Goal: Feedback & Contribution: Leave review/rating

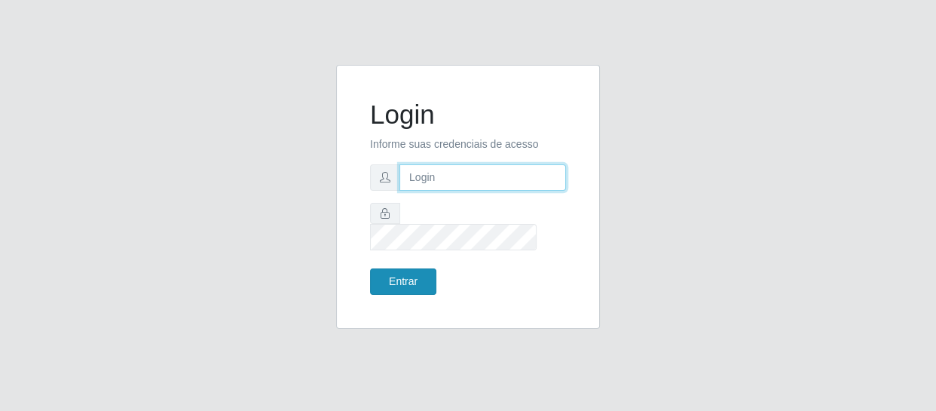
type input "[EMAIL_ADDRESS][DOMAIN_NAME]"
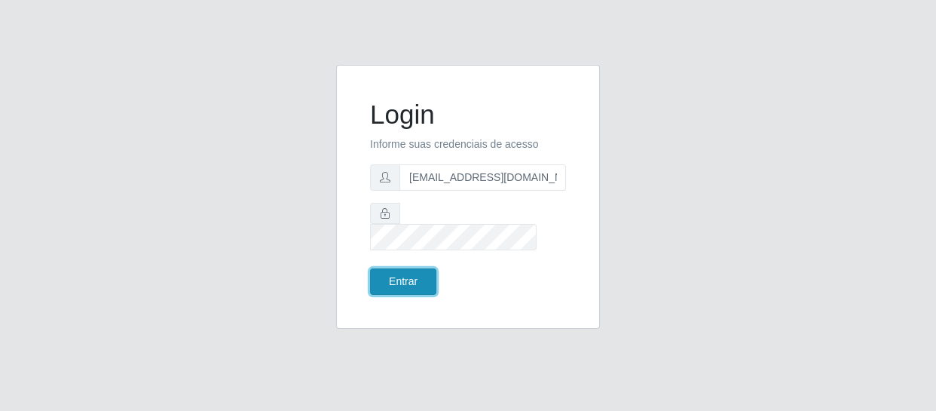
click at [415, 276] on button "Entrar" at bounding box center [403, 281] width 66 height 26
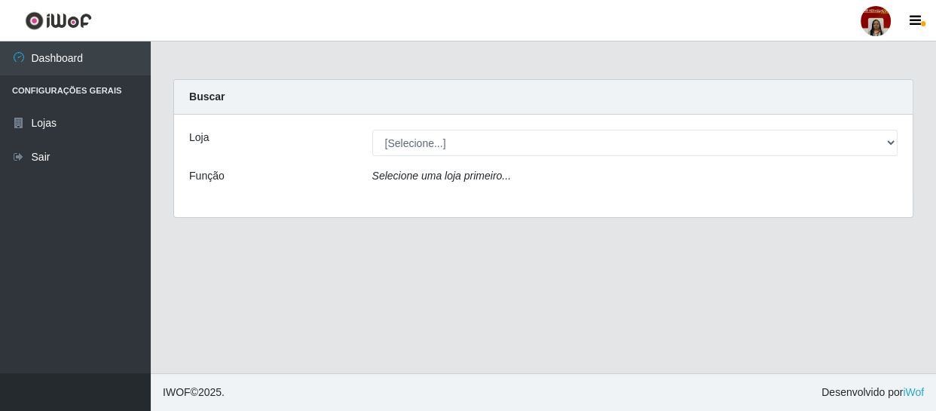
click at [897, 143] on div "[Selecione...] Mar Vermelho - Loja 04" at bounding box center [635, 143] width 549 height 26
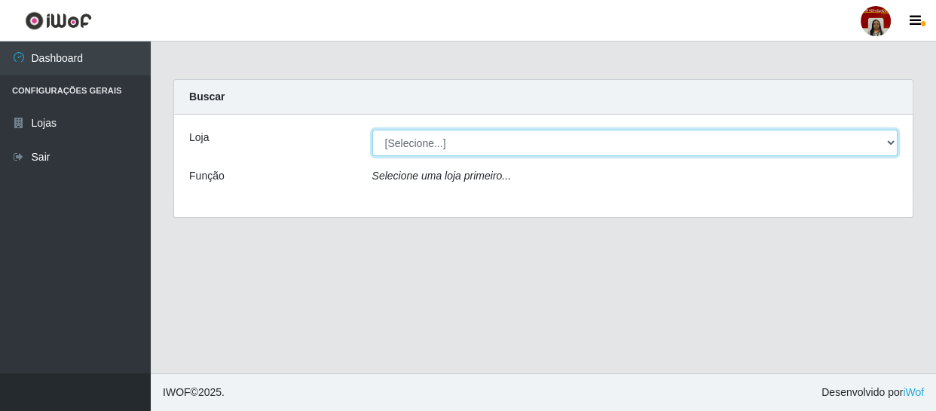
click at [887, 142] on select "[Selecione...] Mar Vermelho - Loja 04" at bounding box center [635, 143] width 526 height 26
select select "251"
click at [372, 130] on select "[Selecione...] Mar Vermelho - Loja 04" at bounding box center [635, 143] width 526 height 26
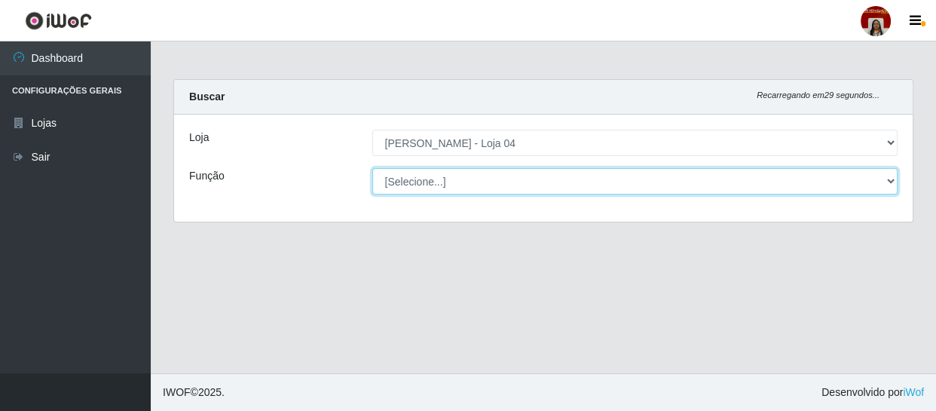
click at [890, 179] on select "[Selecione...] ASG ASG + ASG ++ Auxiliar de Depósito Auxiliar de Depósito + Aux…" at bounding box center [635, 181] width 526 height 26
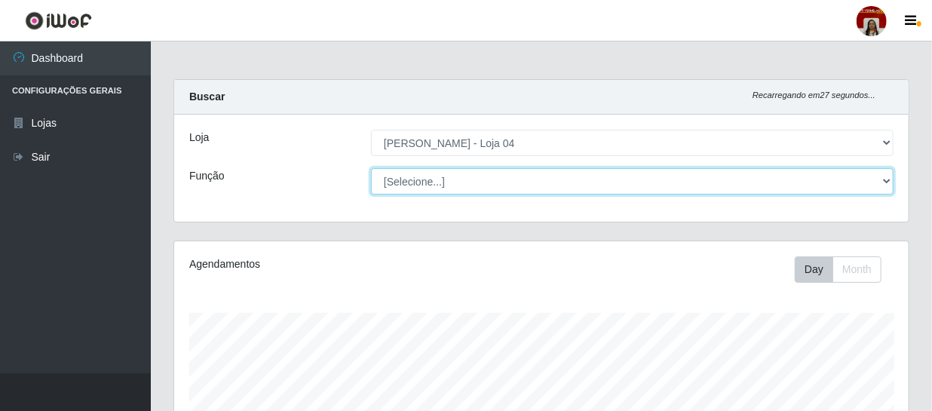
scroll to position [313, 734]
select select "1"
click at [371, 168] on select "[Selecione...] ASG ASG + ASG ++ Auxiliar de Depósito Auxiliar de Depósito + Aux…" at bounding box center [632, 181] width 522 height 26
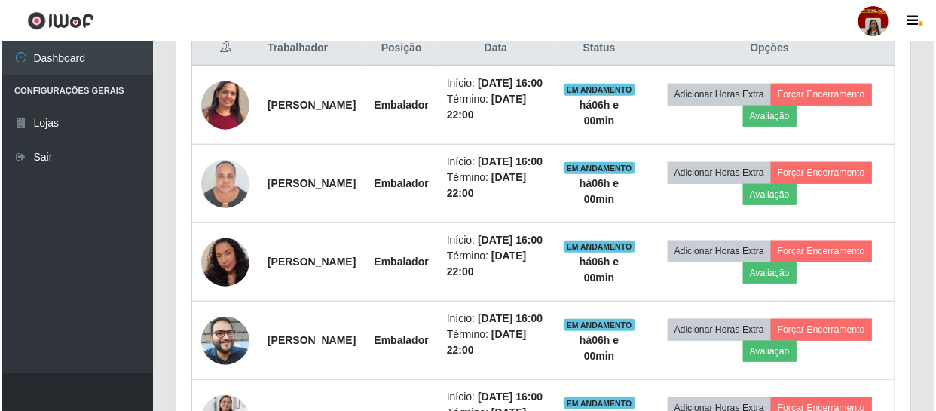
scroll to position [596, 0]
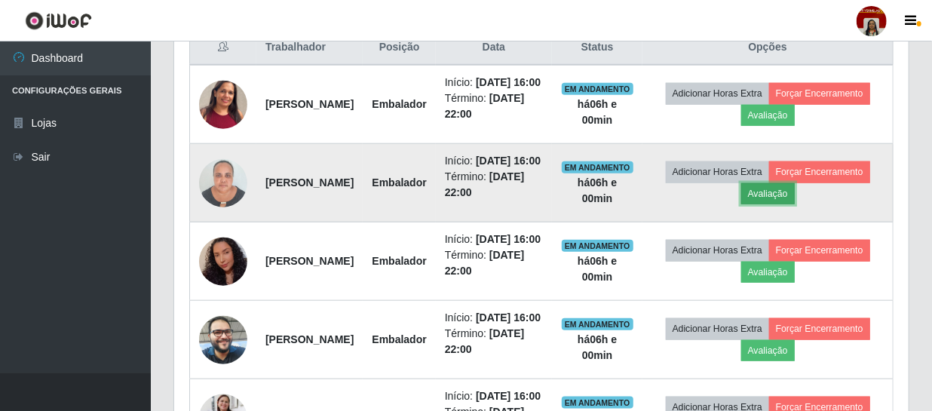
click at [795, 204] on button "Avaliação" at bounding box center [768, 193] width 54 height 21
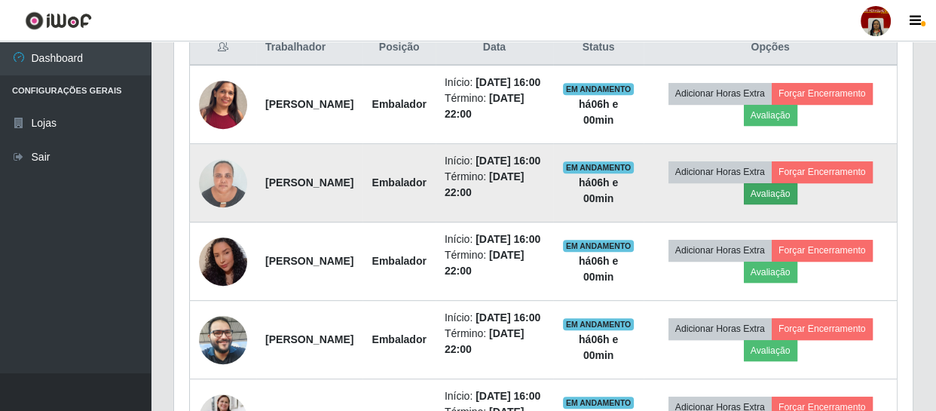
scroll to position [313, 727]
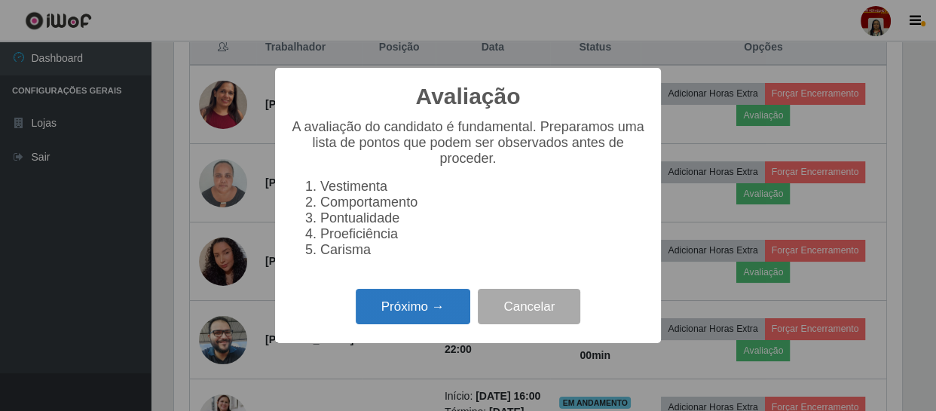
click at [388, 322] on button "Próximo →" at bounding box center [413, 306] width 115 height 35
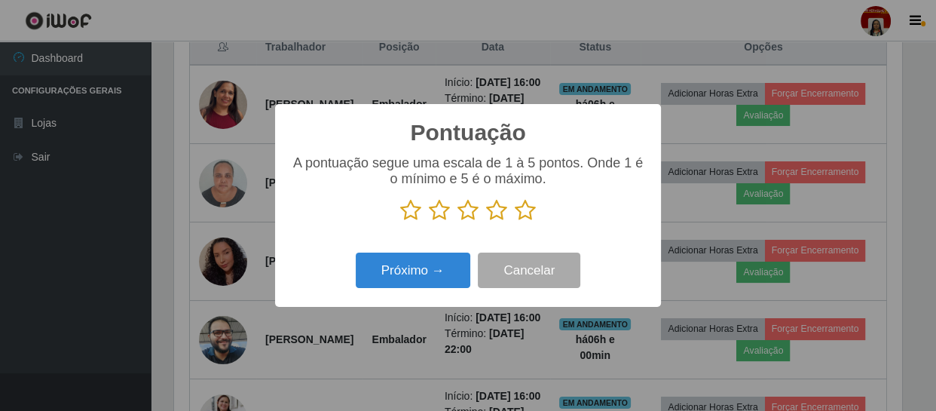
click at [520, 209] on icon at bounding box center [525, 210] width 21 height 23
click at [515, 222] on input "radio" at bounding box center [515, 222] width 0 height 0
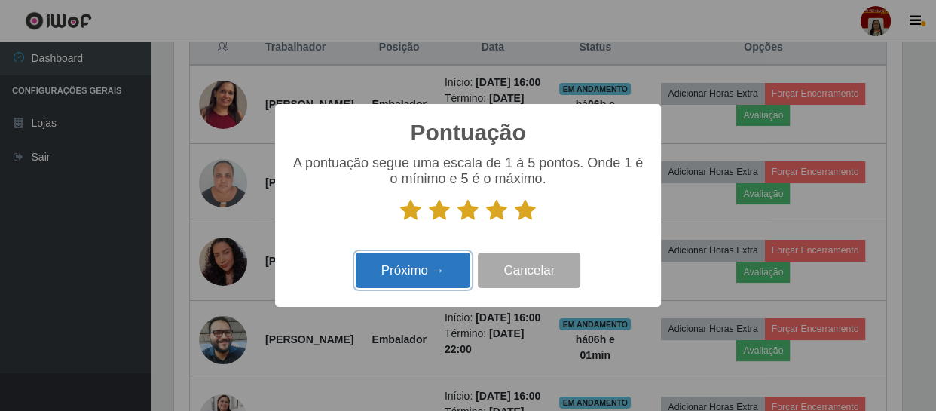
click at [420, 268] on button "Próximo →" at bounding box center [413, 270] width 115 height 35
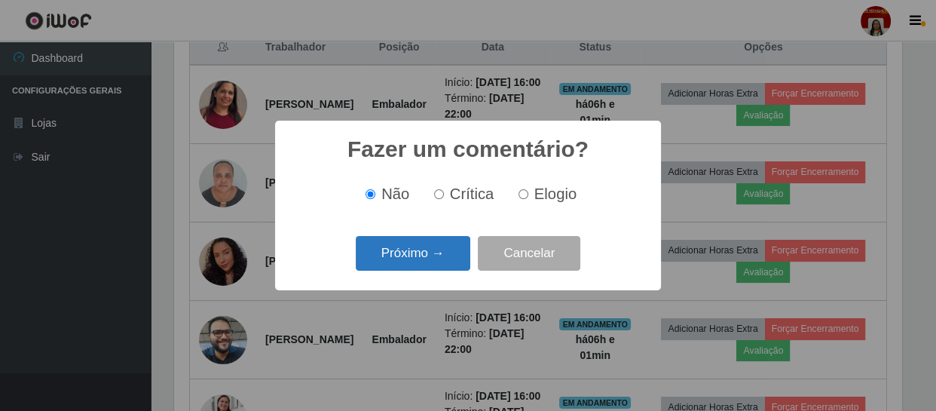
click at [434, 253] on button "Próximo →" at bounding box center [413, 253] width 115 height 35
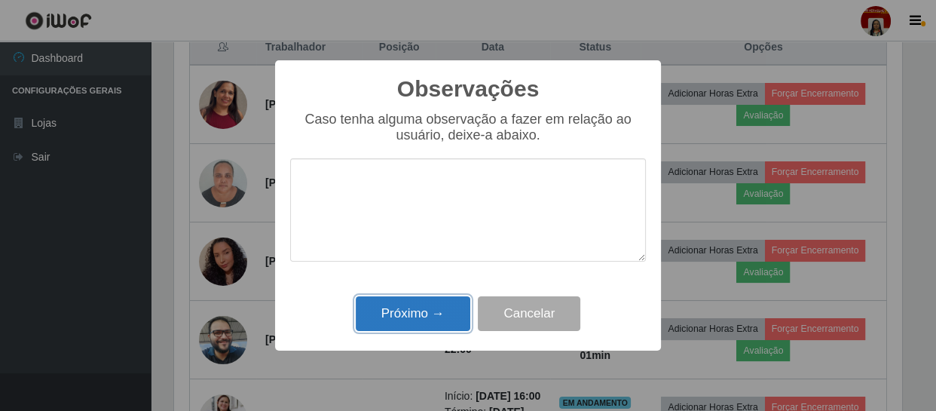
click at [424, 309] on button "Próximo →" at bounding box center [413, 313] width 115 height 35
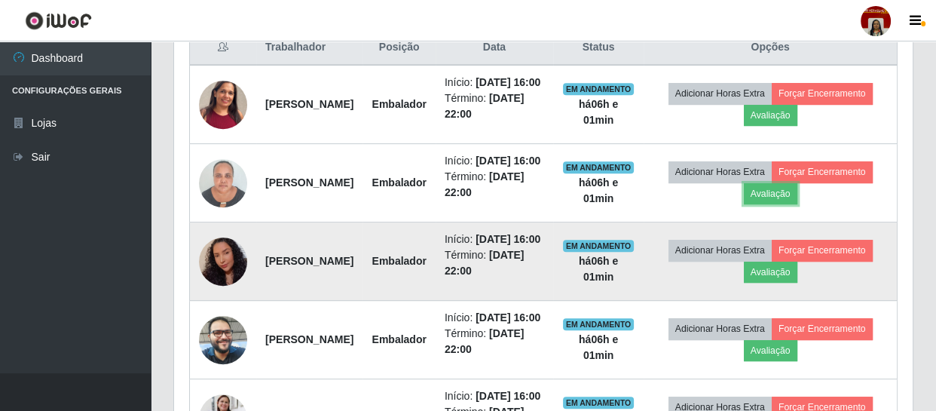
scroll to position [313, 734]
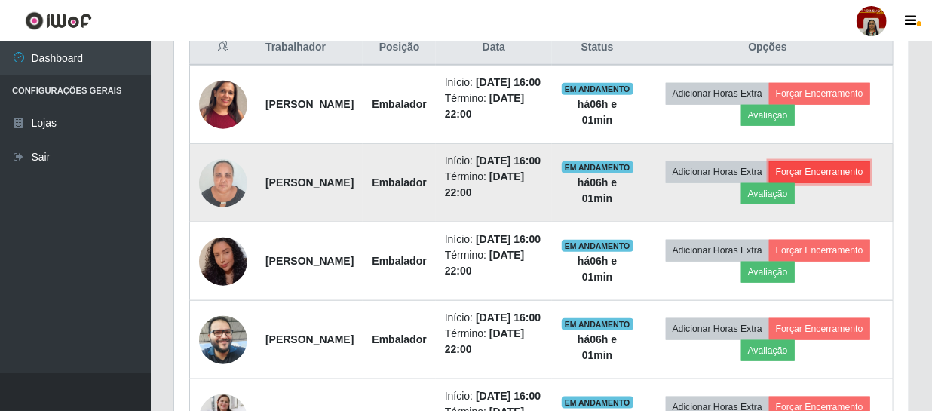
click at [769, 182] on button "Forçar Encerramento" at bounding box center [819, 171] width 101 height 21
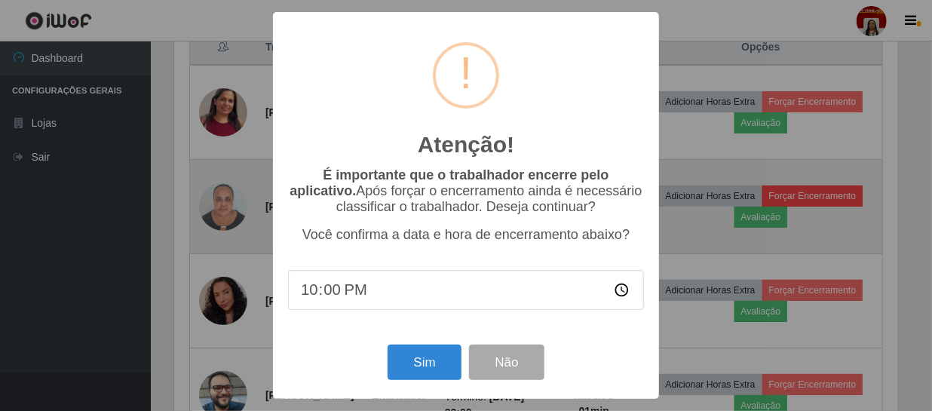
scroll to position [313, 727]
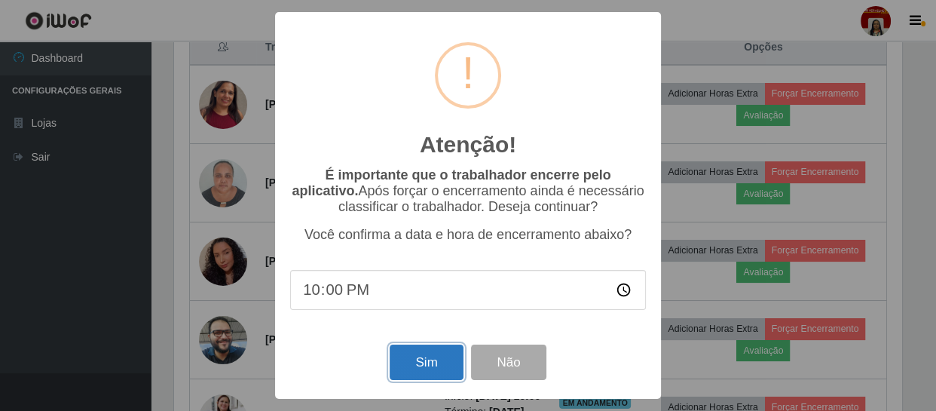
click at [434, 366] on button "Sim" at bounding box center [426, 362] width 73 height 35
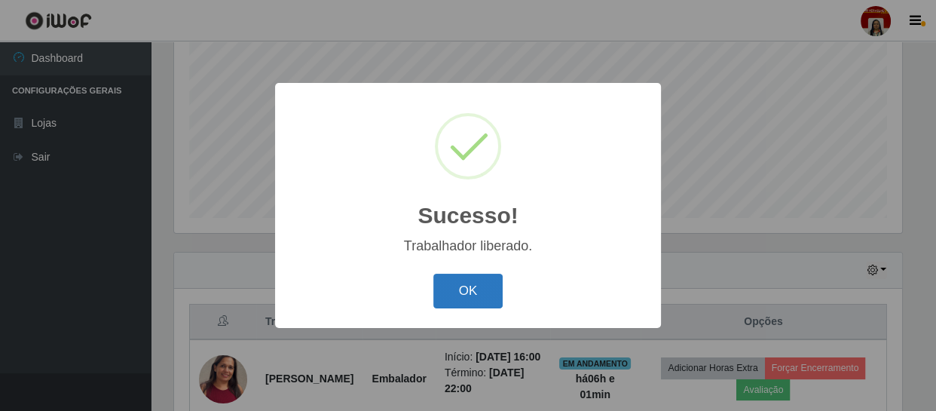
click at [490, 291] on button "OK" at bounding box center [468, 291] width 70 height 35
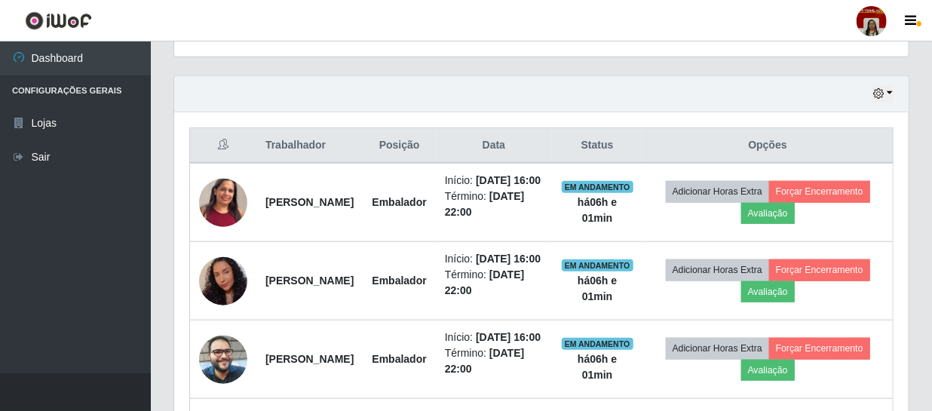
scroll to position [596, 0]
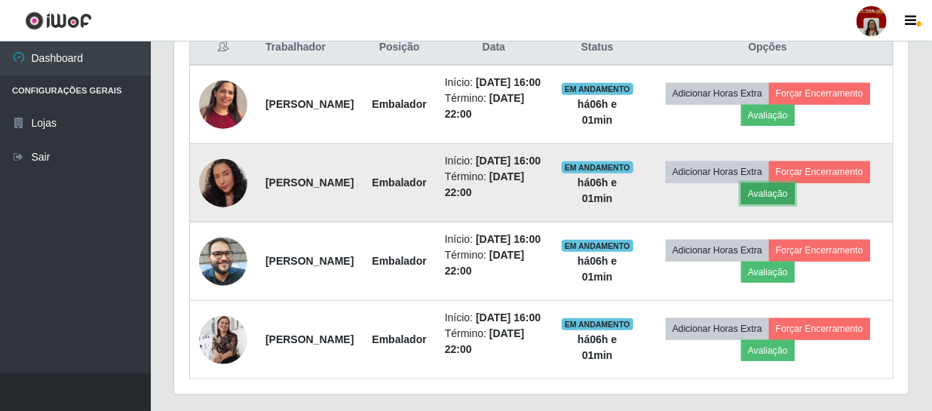
click at [795, 204] on button "Avaliação" at bounding box center [768, 193] width 54 height 21
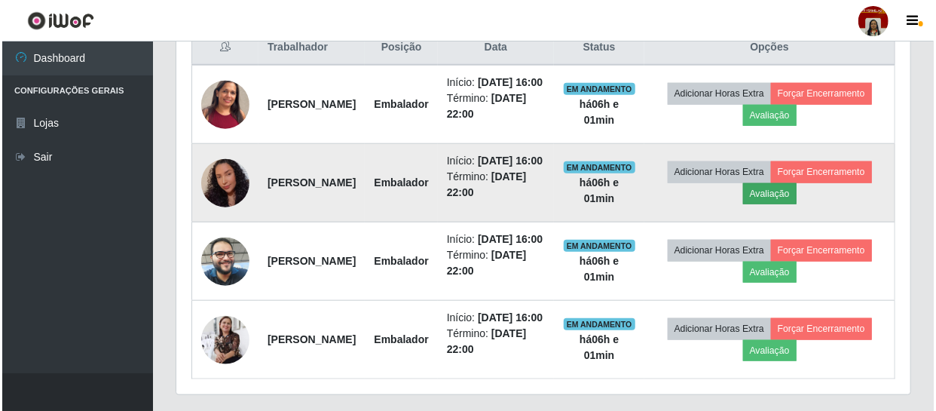
scroll to position [313, 727]
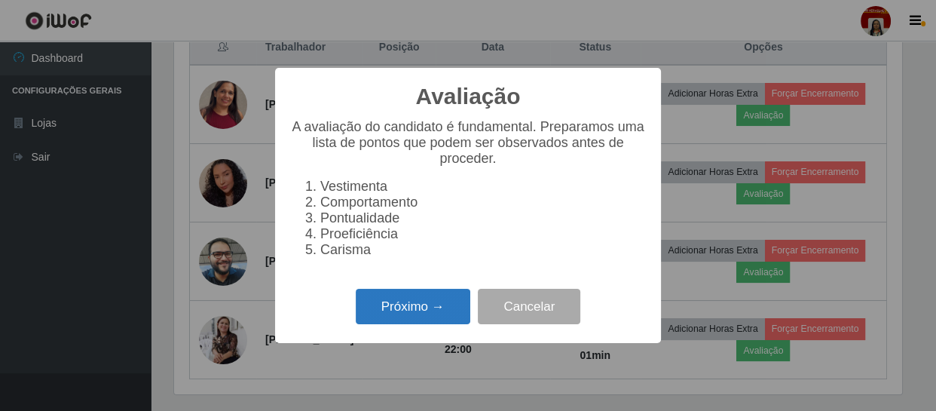
click at [437, 324] on button "Próximo →" at bounding box center [413, 306] width 115 height 35
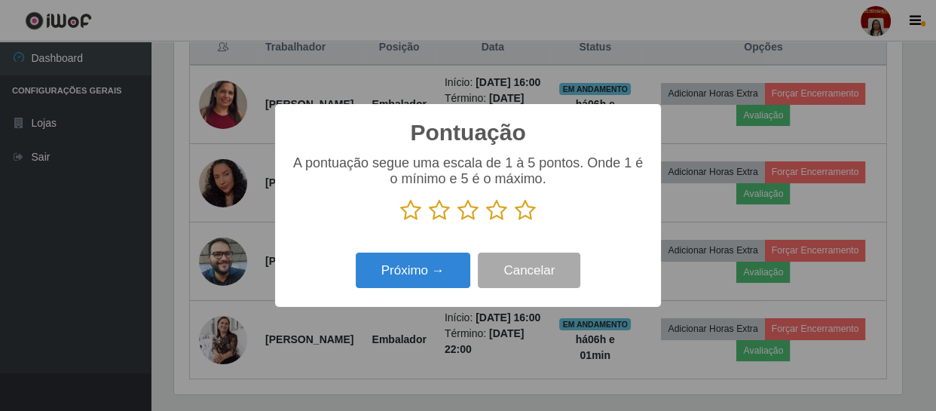
click at [532, 209] on icon at bounding box center [525, 210] width 21 height 23
click at [515, 222] on input "radio" at bounding box center [515, 222] width 0 height 0
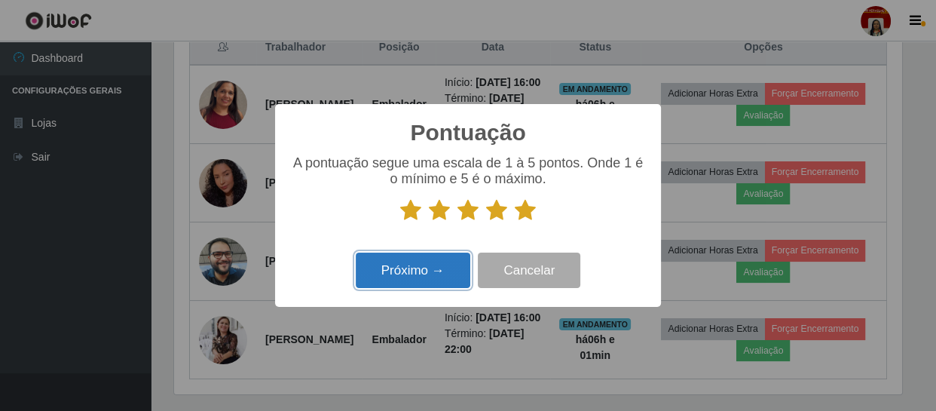
click at [439, 268] on button "Próximo →" at bounding box center [413, 270] width 115 height 35
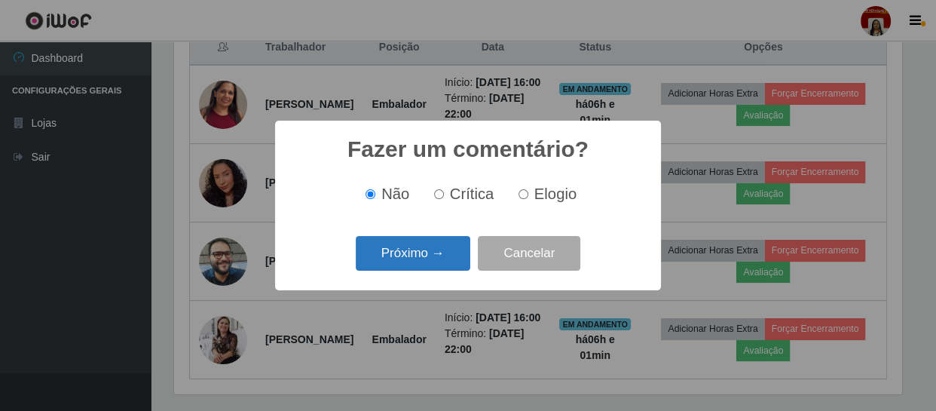
click at [417, 258] on button "Próximo →" at bounding box center [413, 253] width 115 height 35
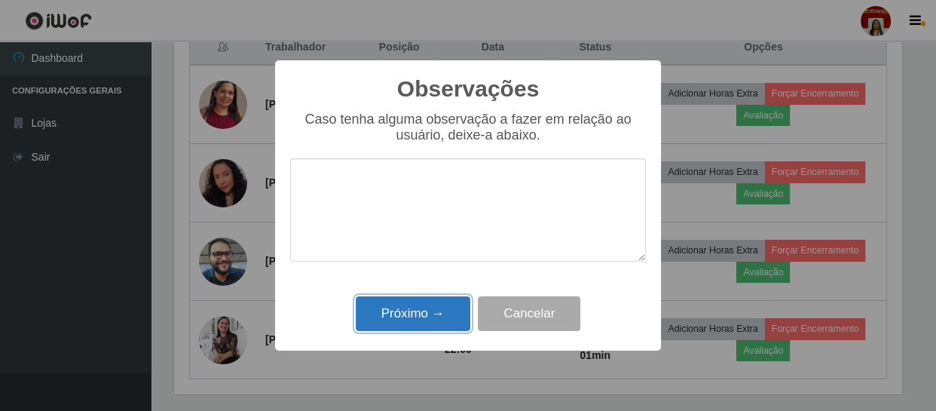
click at [423, 306] on button "Próximo →" at bounding box center [413, 313] width 115 height 35
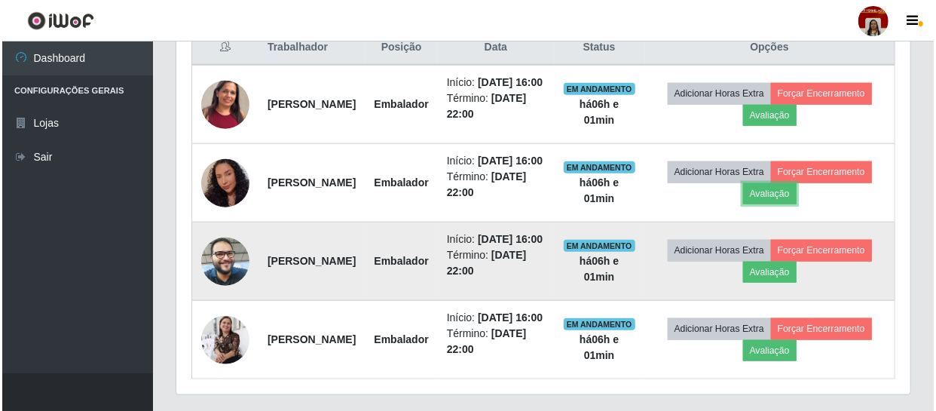
scroll to position [313, 734]
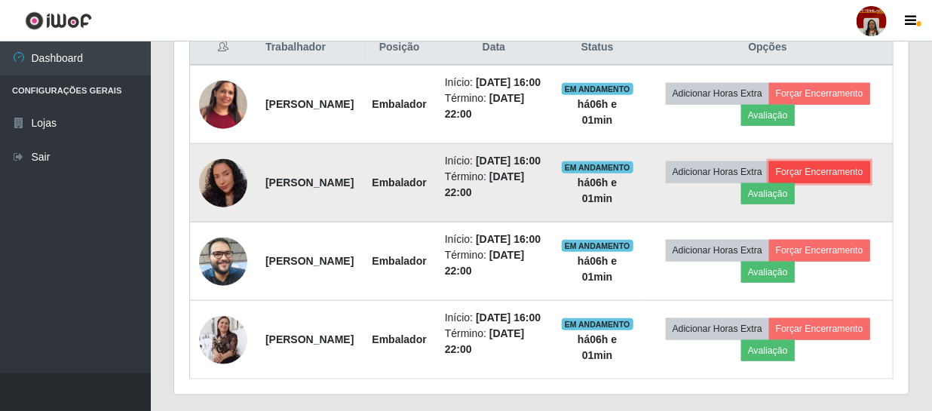
click at [769, 182] on button "Forçar Encerramento" at bounding box center [819, 171] width 101 height 21
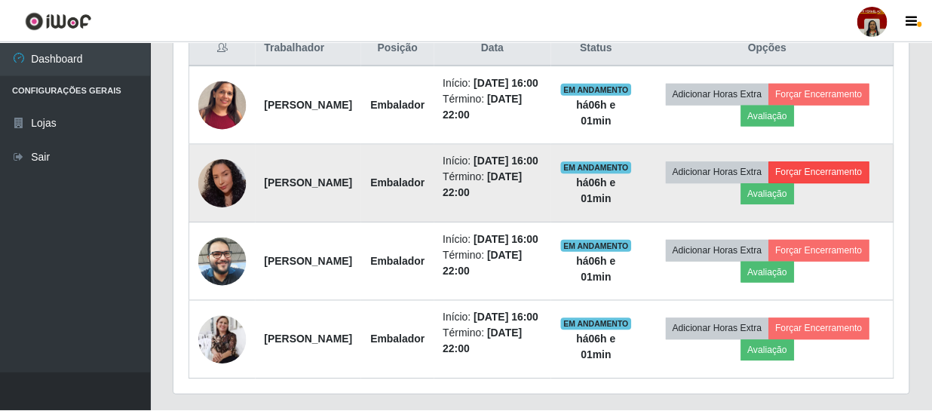
scroll to position [313, 727]
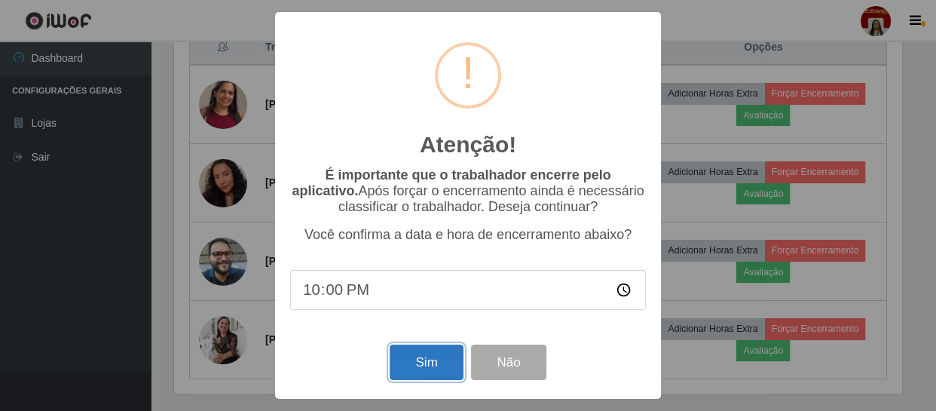
click at [418, 365] on button "Sim" at bounding box center [426, 362] width 73 height 35
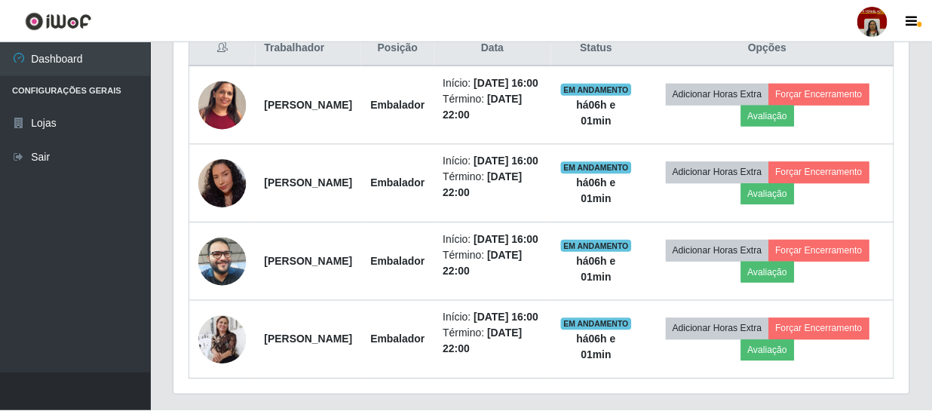
scroll to position [0, 0]
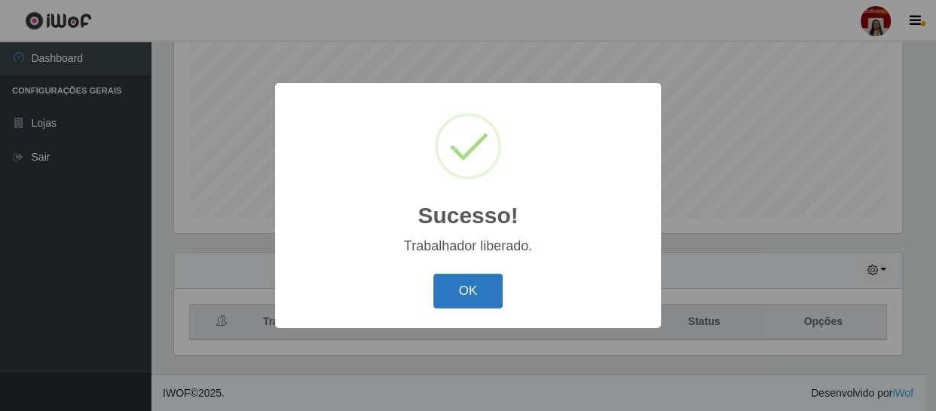
click at [457, 300] on button "OK" at bounding box center [468, 291] width 70 height 35
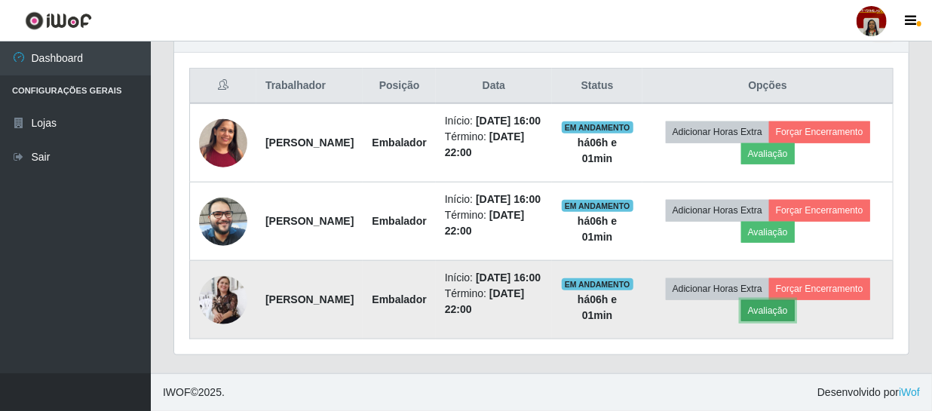
click at [795, 300] on button "Avaliação" at bounding box center [768, 310] width 54 height 21
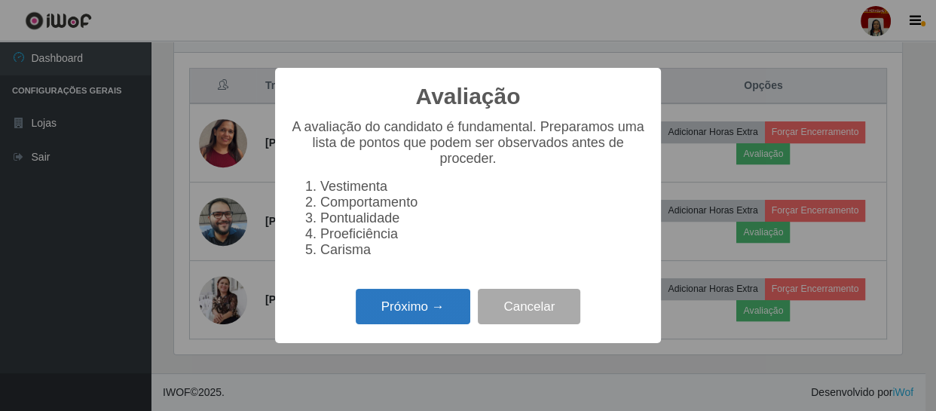
click at [416, 320] on button "Próximo →" at bounding box center [413, 306] width 115 height 35
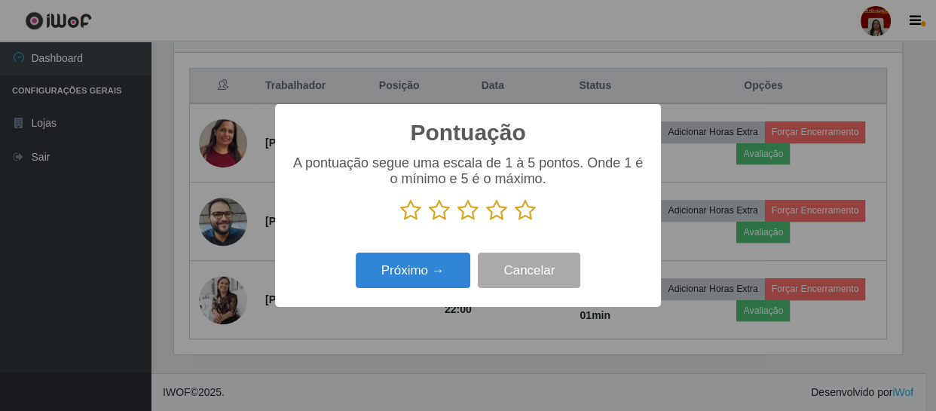
click at [532, 214] on icon at bounding box center [525, 210] width 21 height 23
click at [515, 222] on input "radio" at bounding box center [515, 222] width 0 height 0
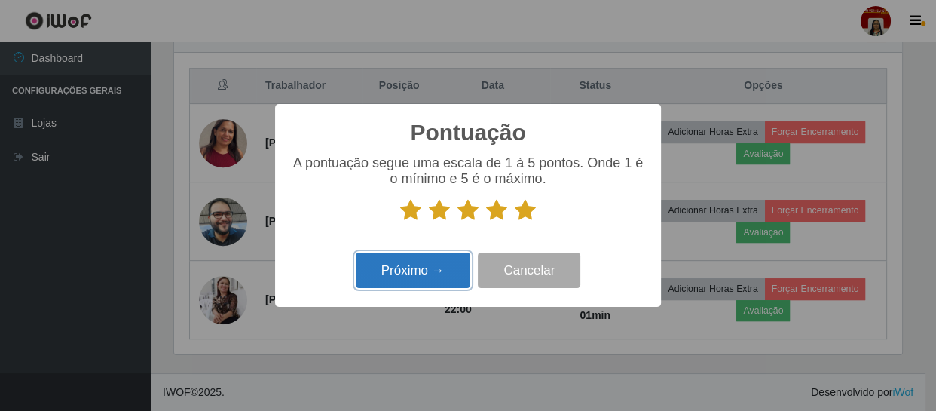
click at [452, 259] on button "Próximo →" at bounding box center [413, 270] width 115 height 35
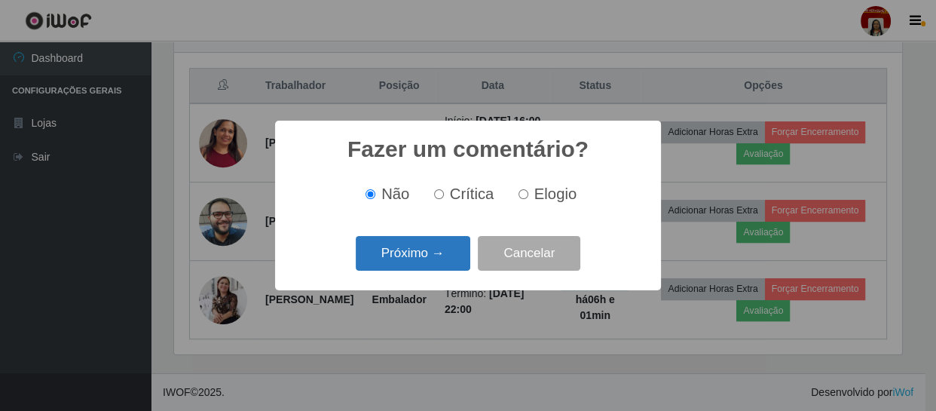
click at [424, 264] on button "Próximo →" at bounding box center [413, 253] width 115 height 35
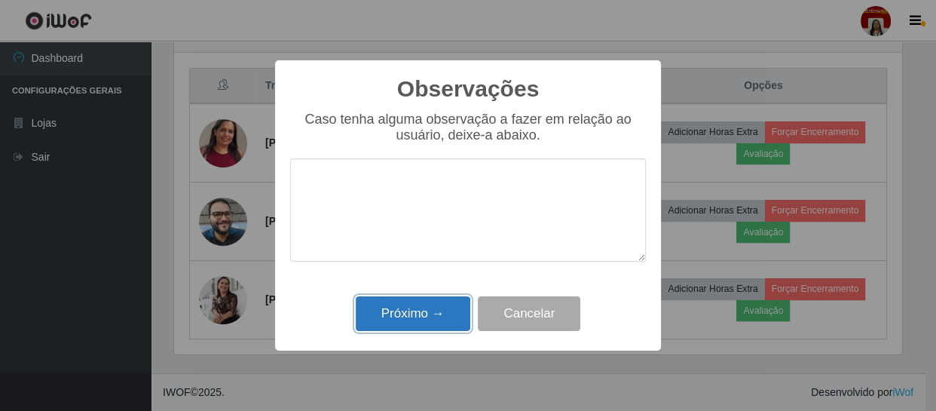
click at [425, 309] on button "Próximo →" at bounding box center [413, 313] width 115 height 35
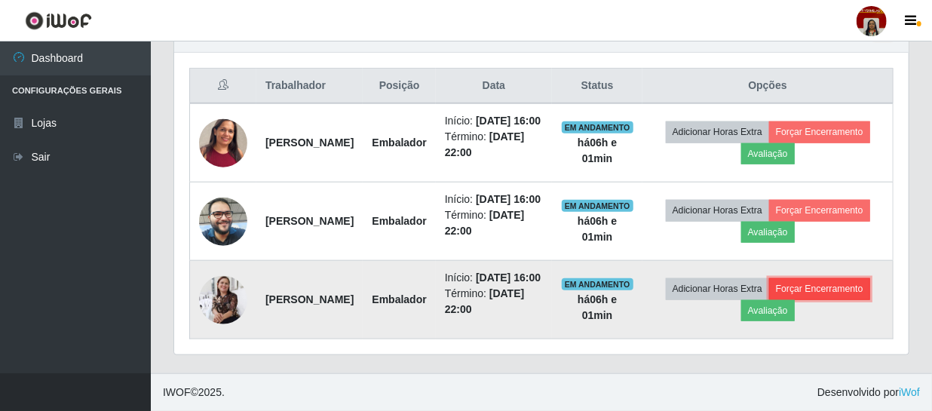
click at [769, 299] on button "Forçar Encerramento" at bounding box center [819, 288] width 101 height 21
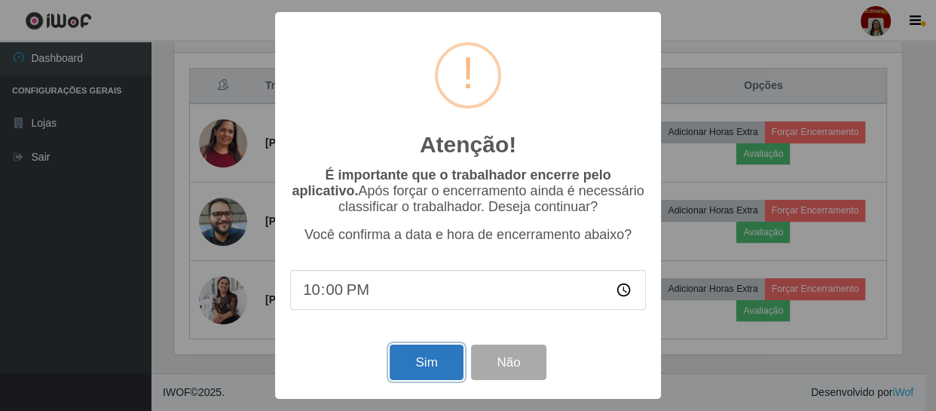
click at [433, 363] on button "Sim" at bounding box center [426, 362] width 73 height 35
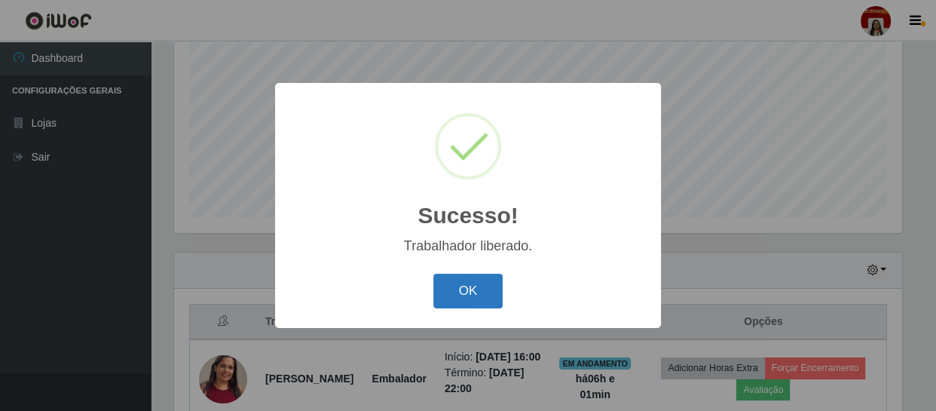
click at [475, 303] on button "OK" at bounding box center [468, 291] width 70 height 35
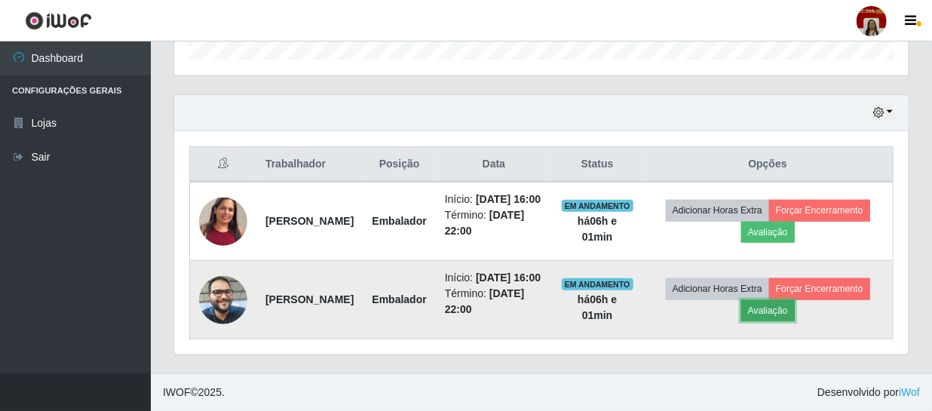
click at [795, 301] on button "Avaliação" at bounding box center [768, 310] width 54 height 21
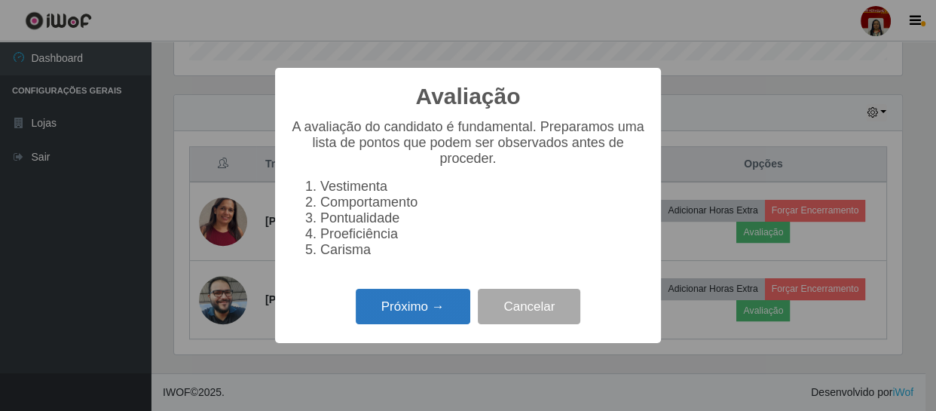
click at [411, 318] on button "Próximo →" at bounding box center [413, 306] width 115 height 35
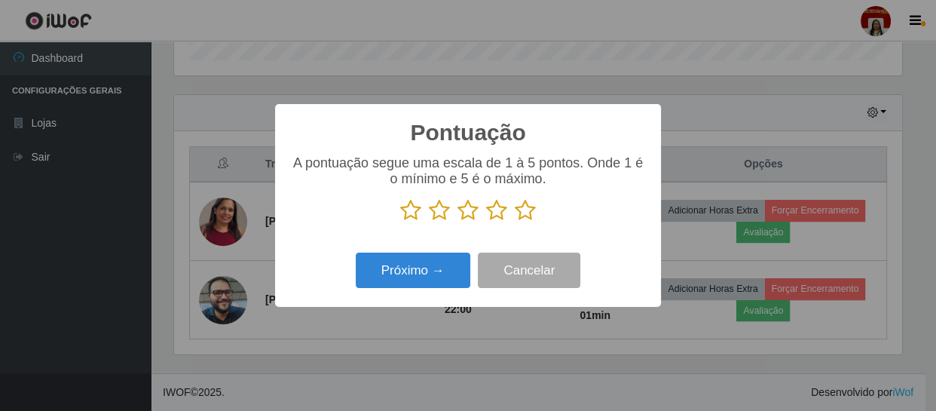
click at [526, 211] on icon at bounding box center [525, 210] width 21 height 23
click at [515, 222] on input "radio" at bounding box center [515, 222] width 0 height 0
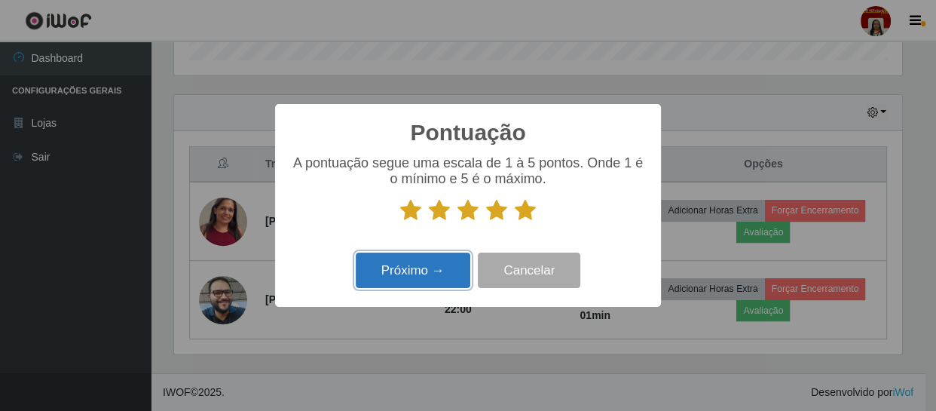
click at [409, 265] on button "Próximo →" at bounding box center [413, 270] width 115 height 35
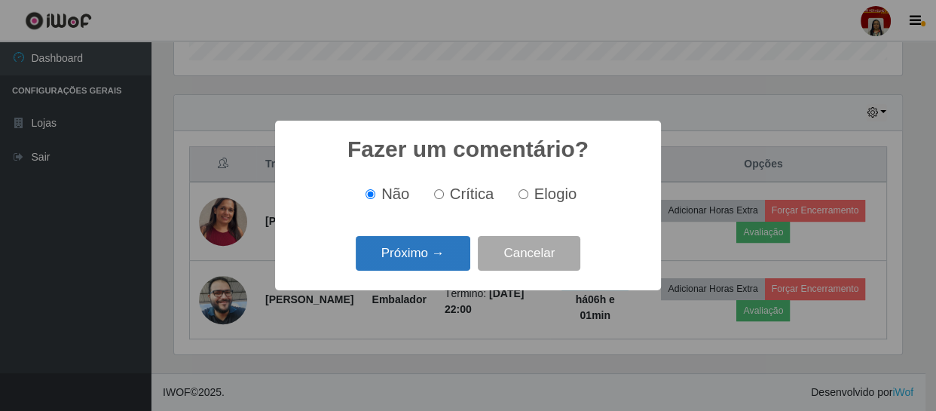
click at [409, 266] on button "Próximo →" at bounding box center [413, 253] width 115 height 35
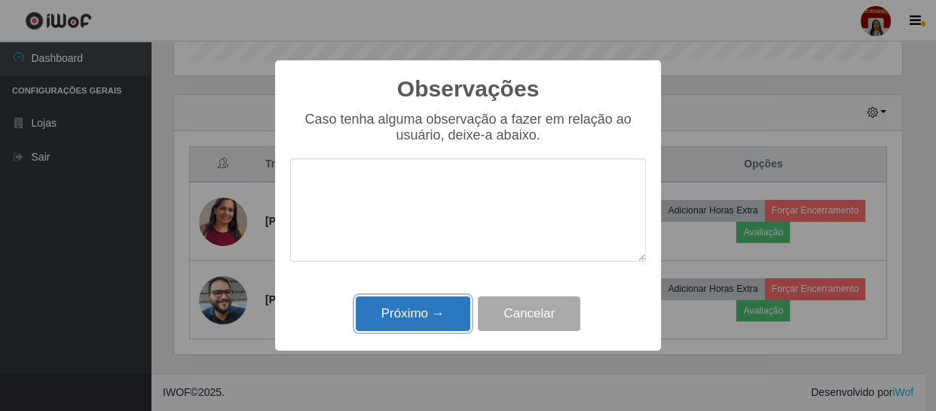
click at [404, 317] on button "Próximo →" at bounding box center [413, 313] width 115 height 35
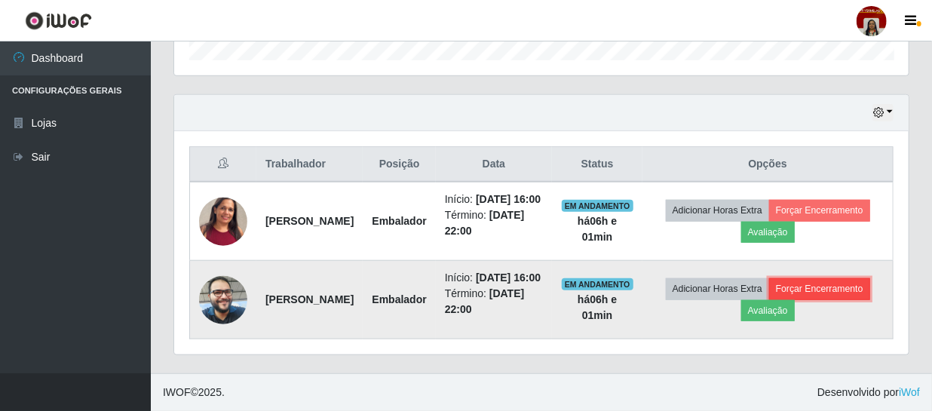
click at [769, 298] on button "Forçar Encerramento" at bounding box center [819, 288] width 101 height 21
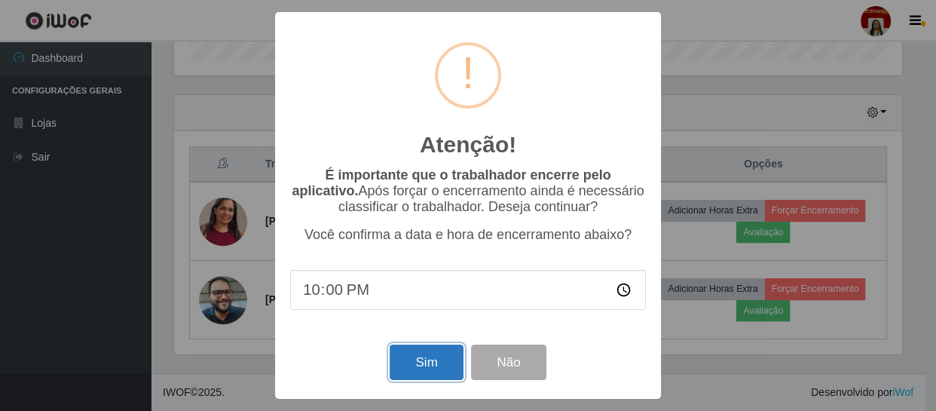
click at [427, 363] on button "Sim" at bounding box center [426, 362] width 73 height 35
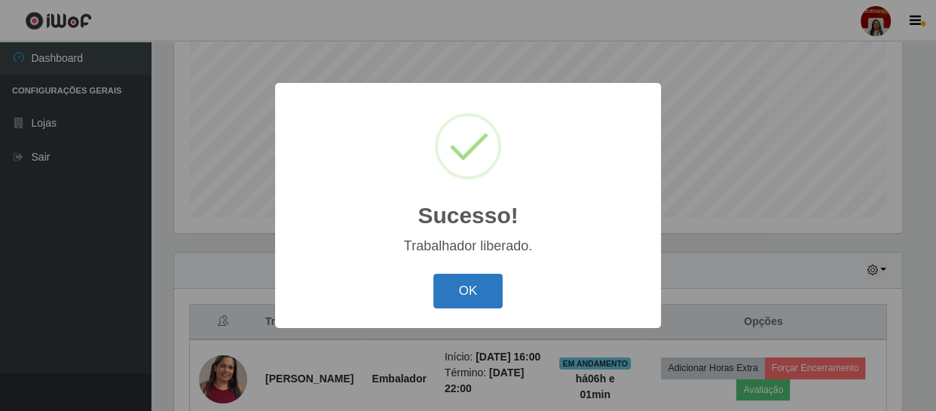
click at [464, 286] on button "OK" at bounding box center [468, 291] width 70 height 35
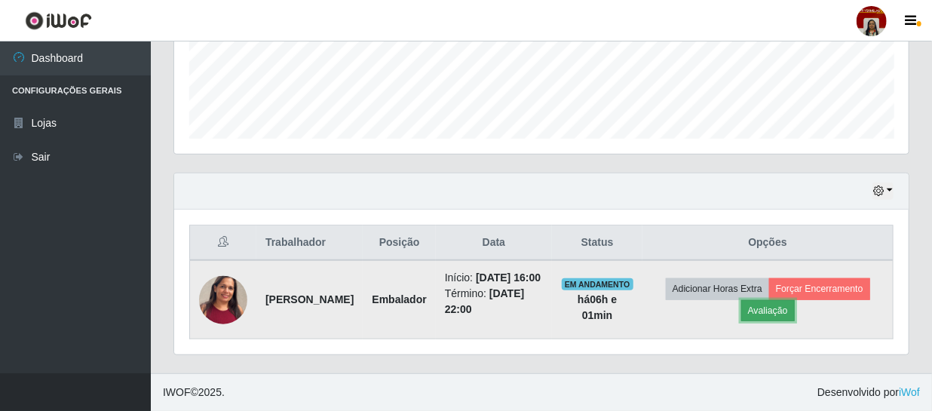
click at [795, 300] on button "Avaliação" at bounding box center [768, 310] width 54 height 21
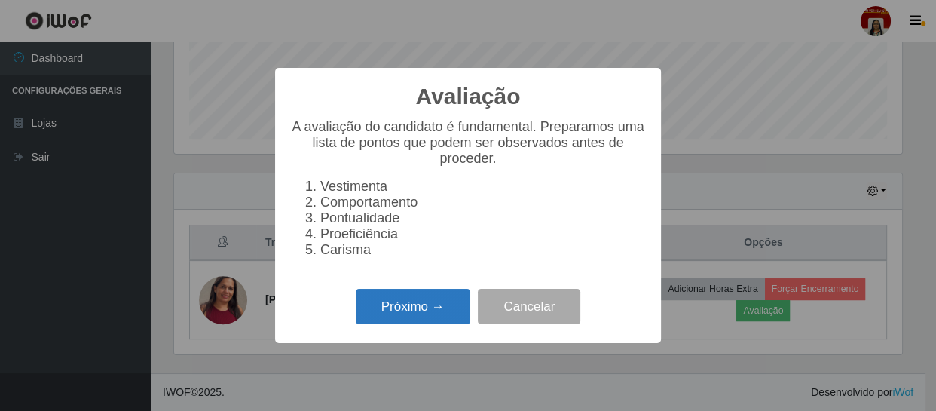
click at [439, 302] on button "Próximo →" at bounding box center [413, 306] width 115 height 35
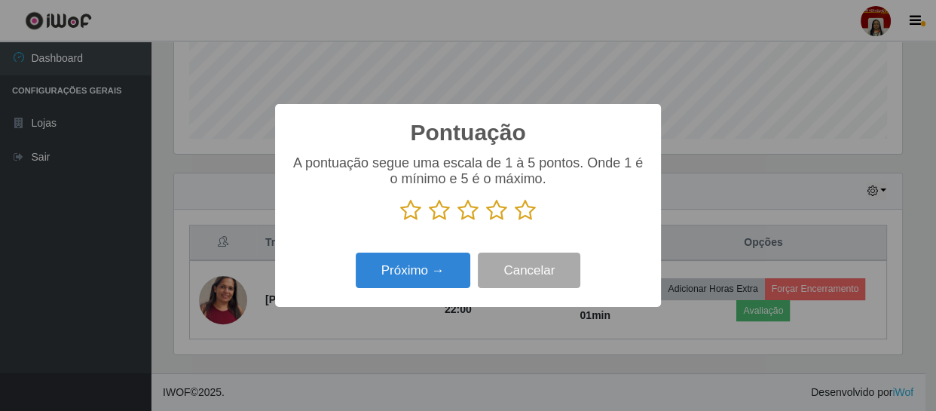
click at [534, 210] on icon at bounding box center [525, 210] width 21 height 23
click at [515, 222] on input "radio" at bounding box center [515, 222] width 0 height 0
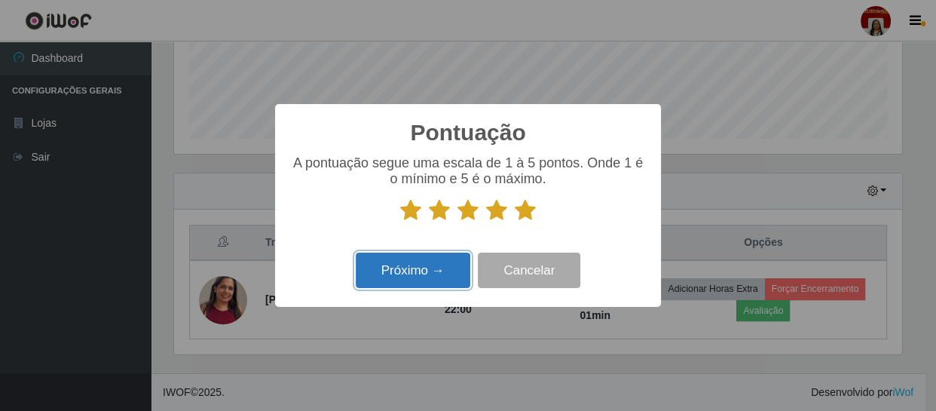
click at [430, 267] on button "Próximo →" at bounding box center [413, 270] width 115 height 35
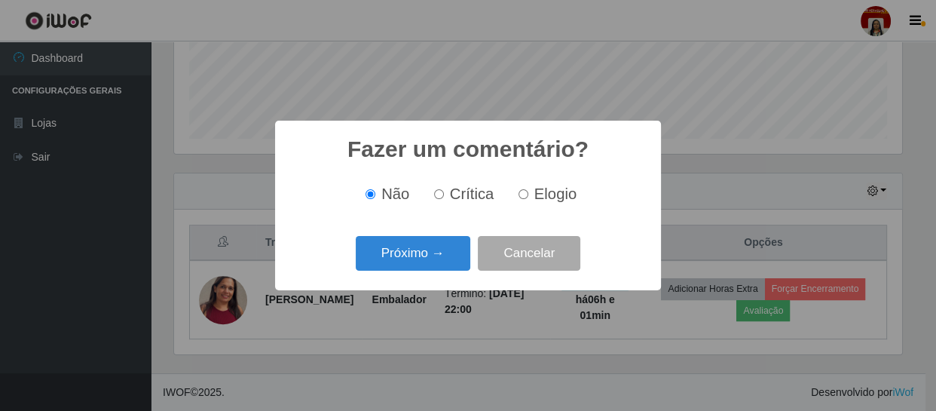
click at [430, 267] on button "Próximo →" at bounding box center [413, 253] width 115 height 35
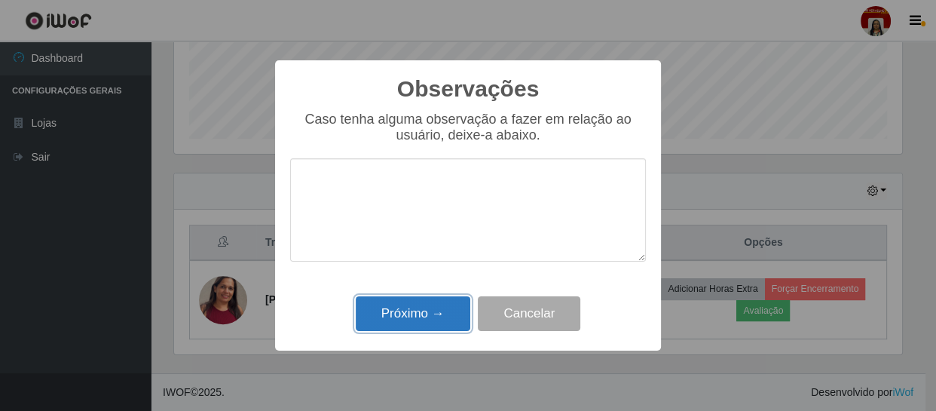
click at [423, 311] on button "Próximo →" at bounding box center [413, 313] width 115 height 35
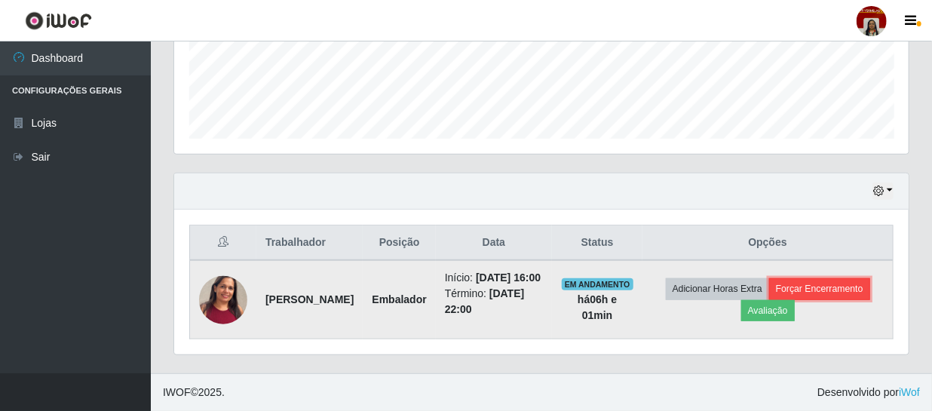
click at [769, 299] on button "Forçar Encerramento" at bounding box center [819, 288] width 101 height 21
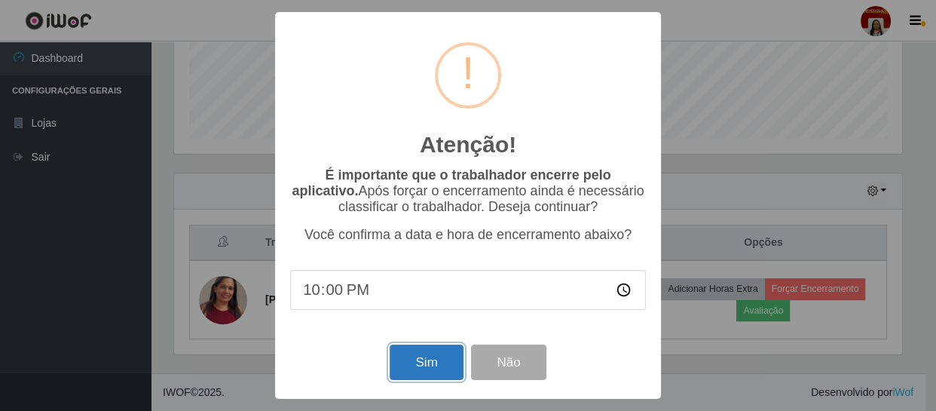
click at [421, 362] on button "Sim" at bounding box center [426, 362] width 73 height 35
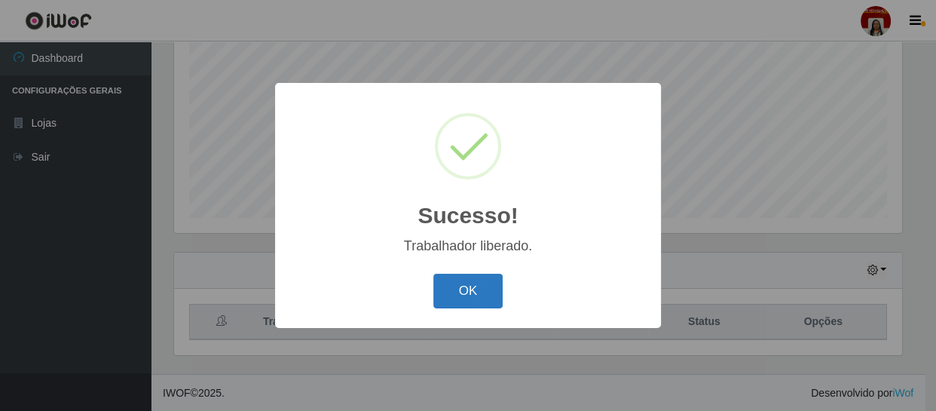
click at [455, 282] on button "OK" at bounding box center [468, 291] width 70 height 35
